Goal: Use online tool/utility

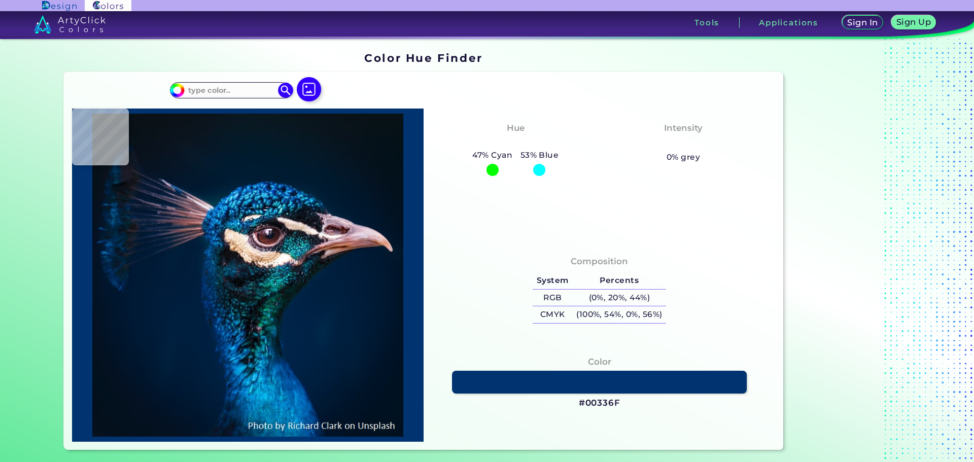
type input "#000000"
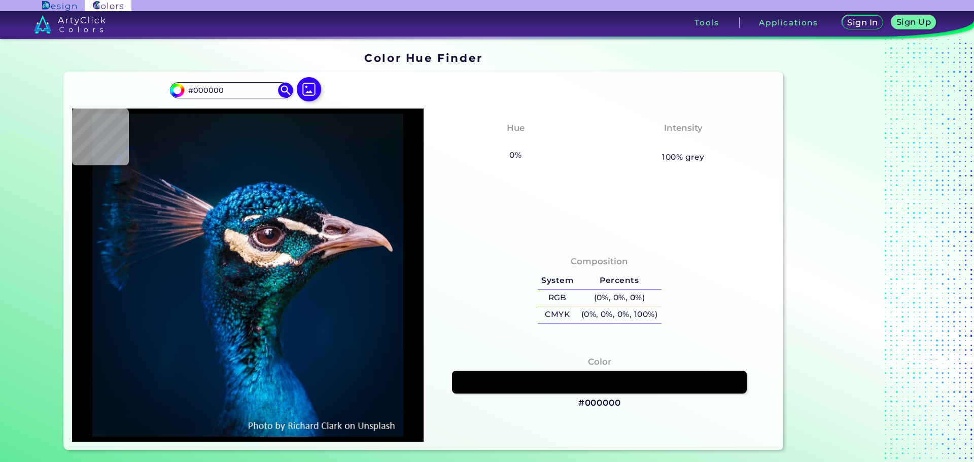
drag, startPoint x: 192, startPoint y: 93, endPoint x: 158, endPoint y: 93, distance: 34.5
click at [158, 93] on div "#000000 #000000 Acadia ◉ Acid Green ◉ Aero Blue ◉ Alabaster ◉ Albescent White ◉…" at bounding box center [424, 261] width 720 height 378
type input "#0a1820"
type input "#0A1820"
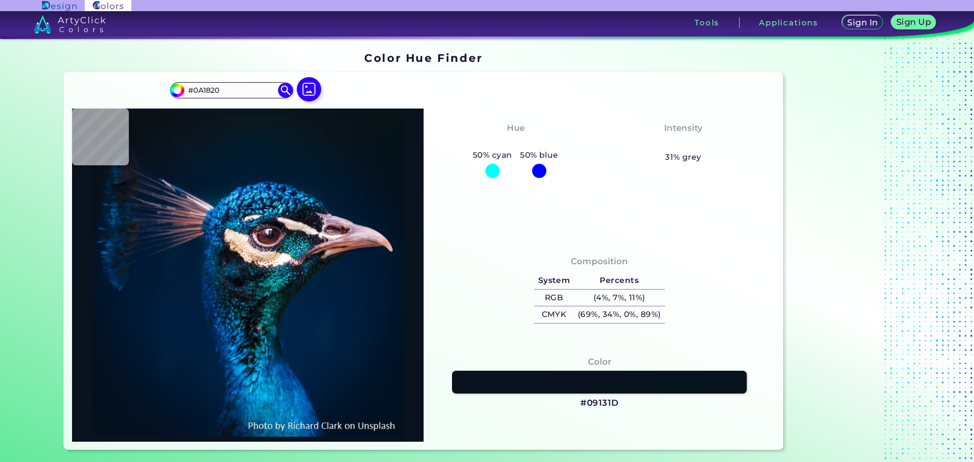
type input "#09131d"
type input "#09131D"
type input "#021118"
type input "#000000"
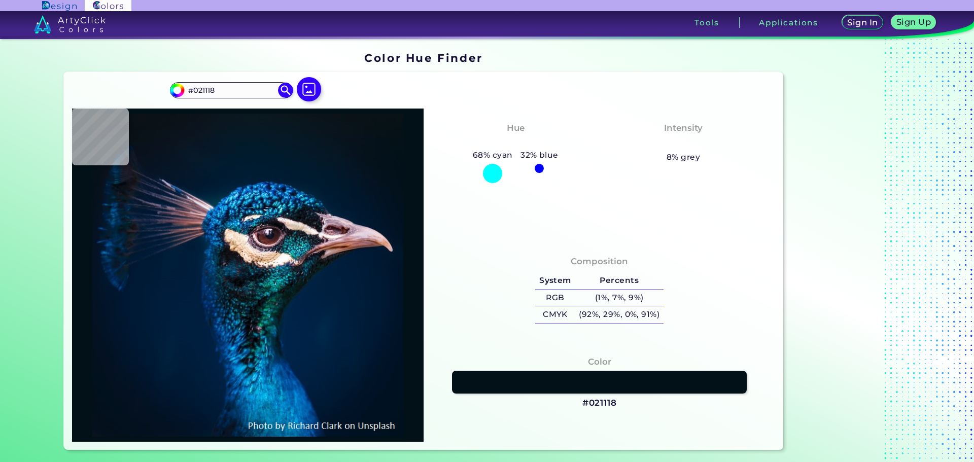
type input "#000000"
